Goal: Find specific page/section: Find specific page/section

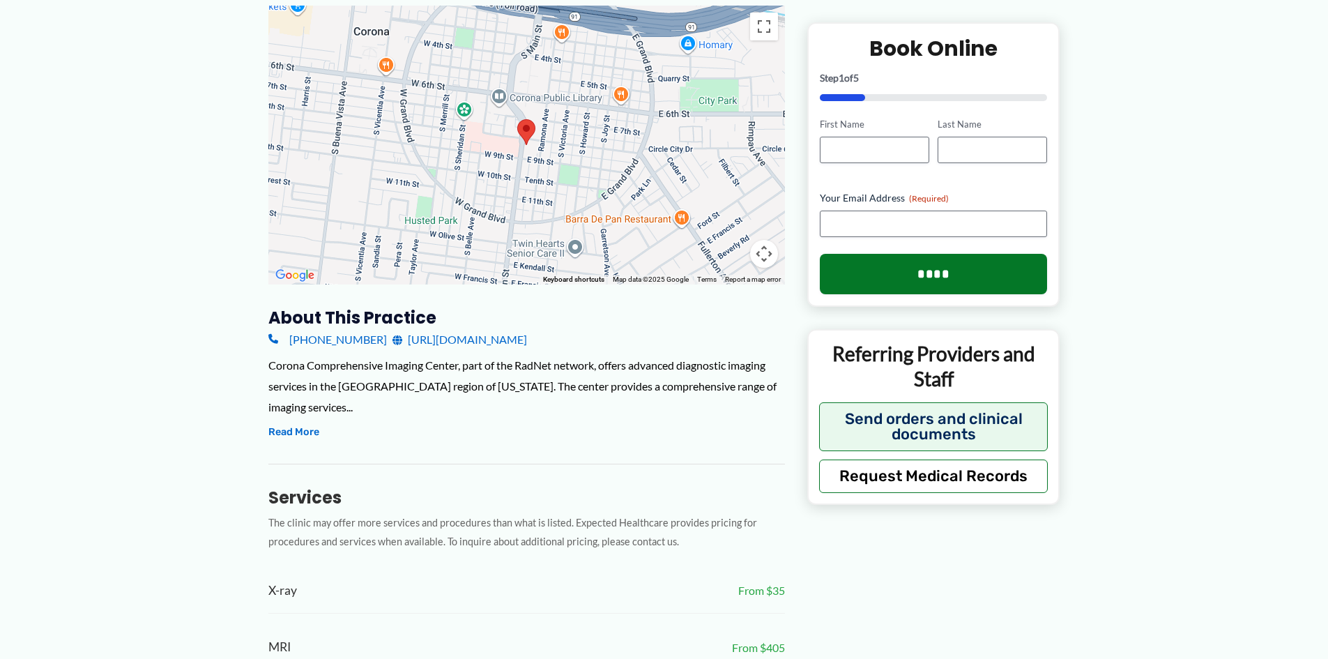
scroll to position [488, 0]
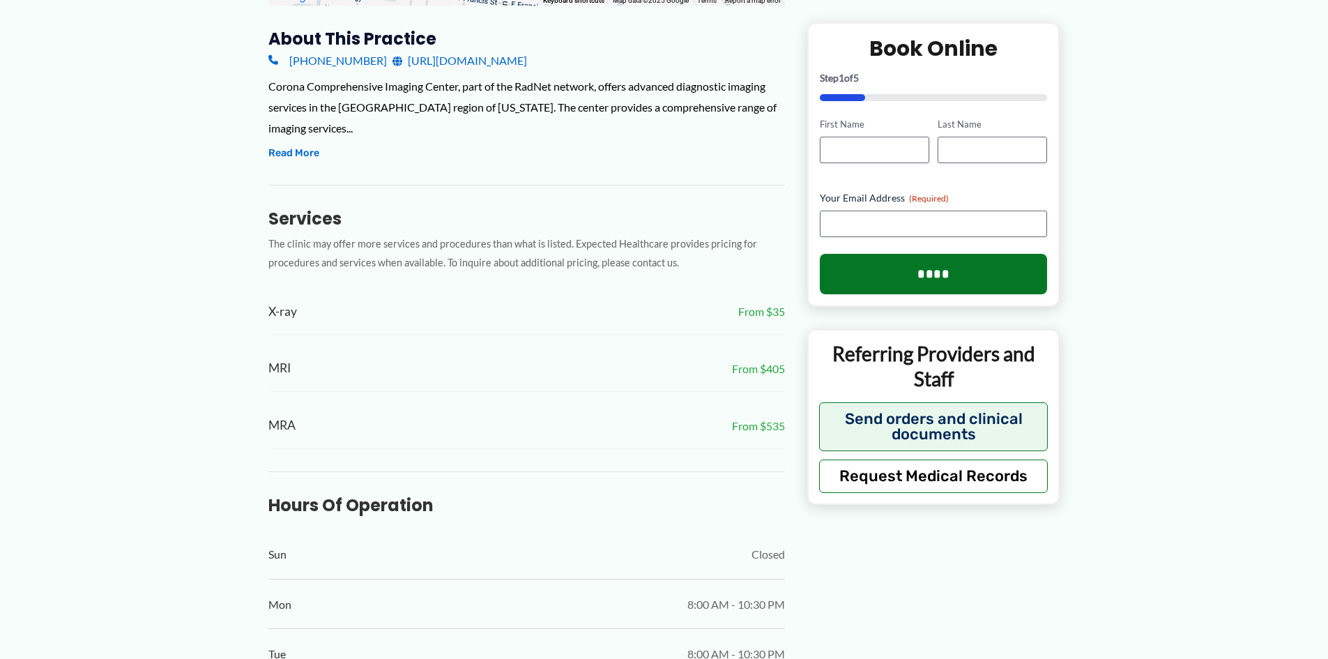
click at [288, 356] on div "[MEDICAL_DATA] From $405" at bounding box center [526, 369] width 517 height 46
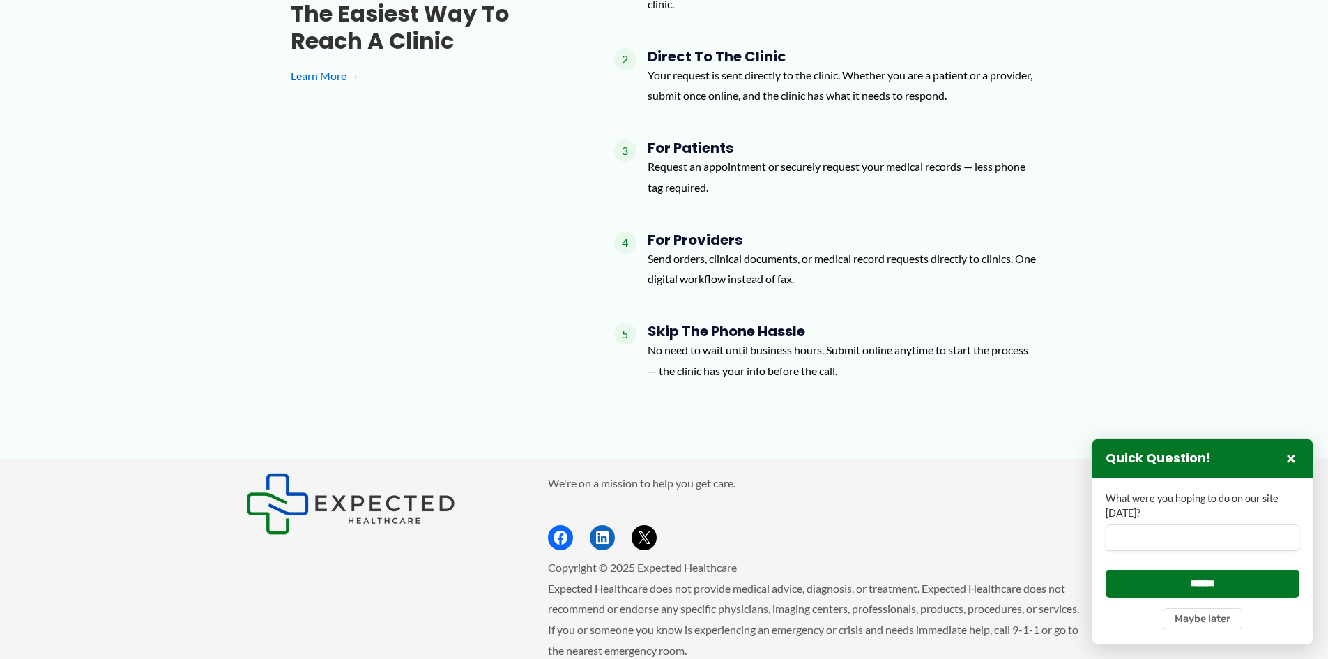
scroll to position [2158, 0]
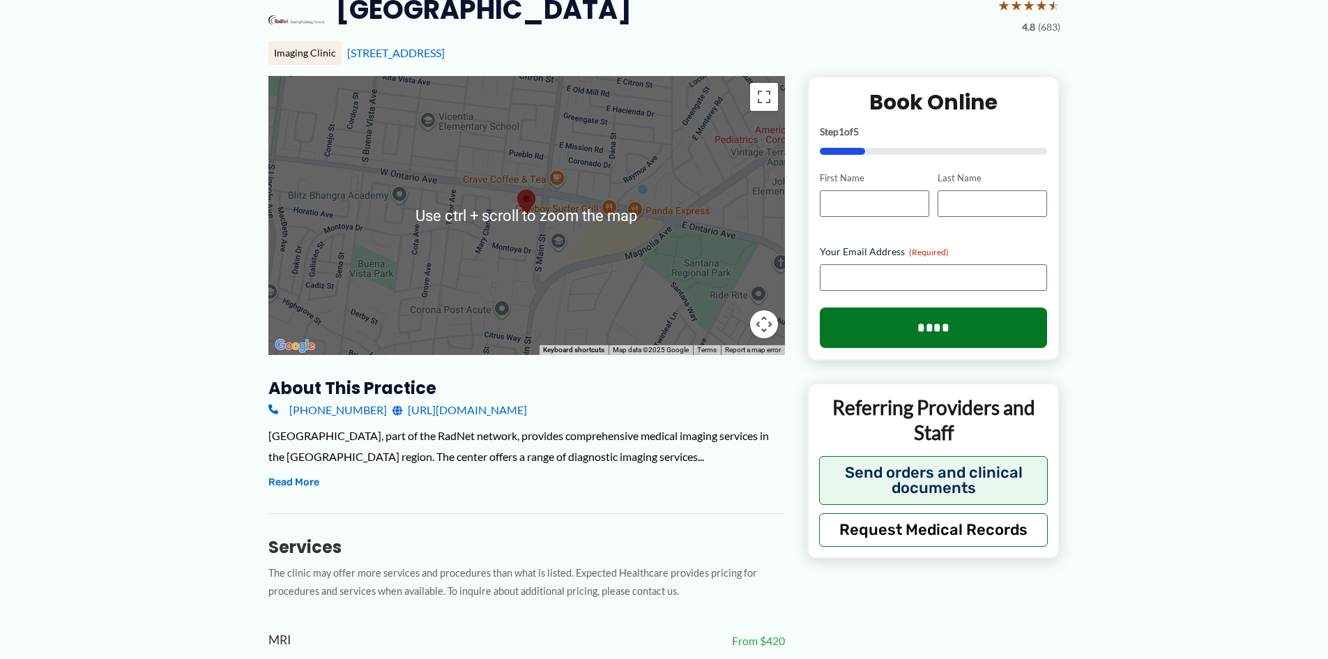
scroll to position [139, 0]
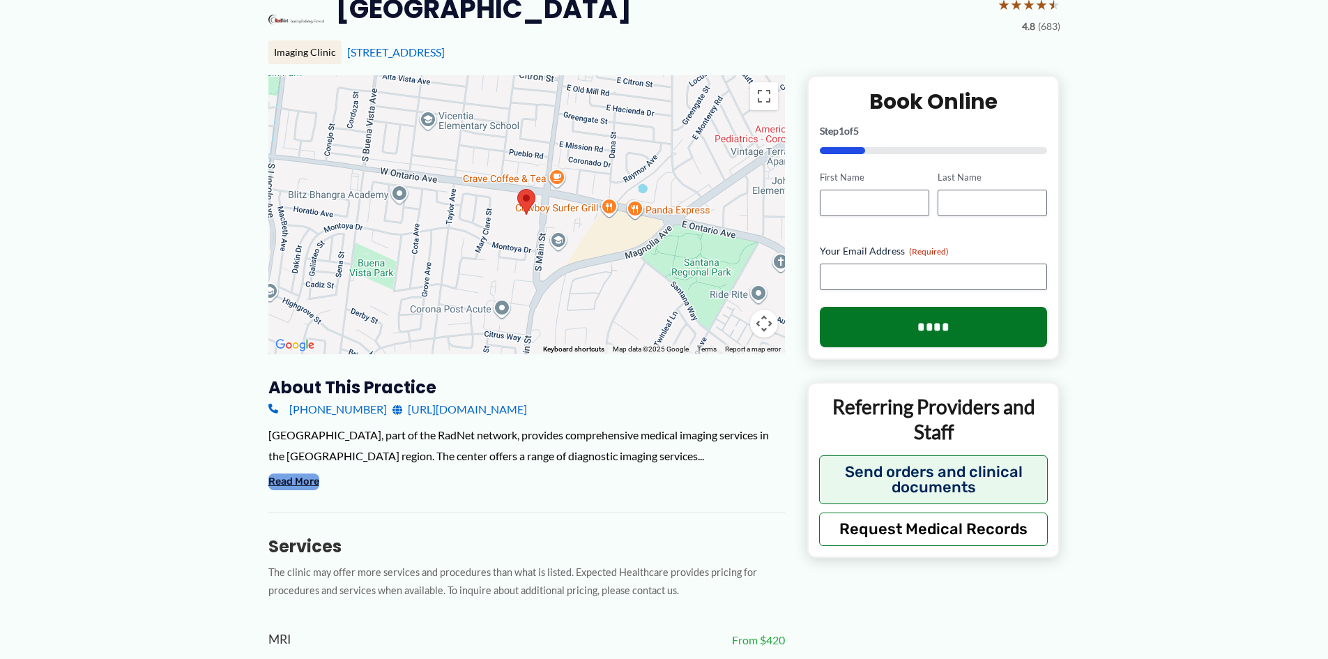
click at [302, 490] on button "Read More" at bounding box center [293, 481] width 51 height 17
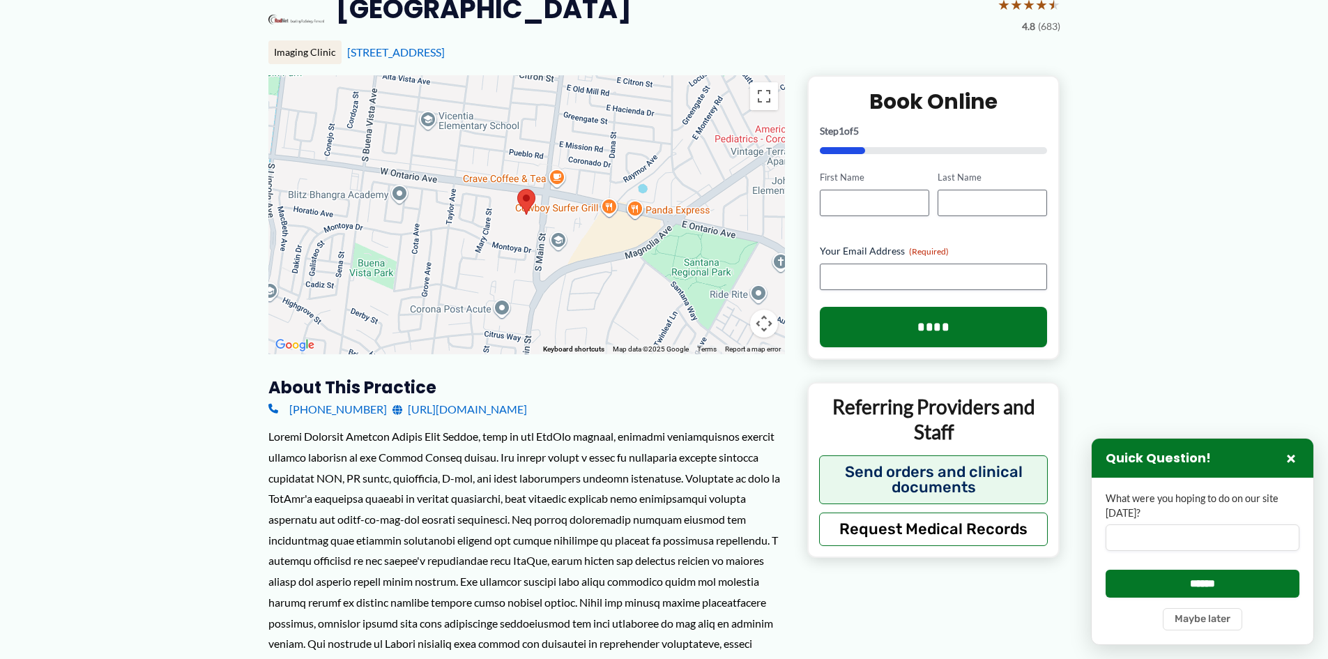
click at [499, 409] on link "[URL][DOMAIN_NAME]" at bounding box center [459, 409] width 135 height 21
